Goal: Information Seeking & Learning: Learn about a topic

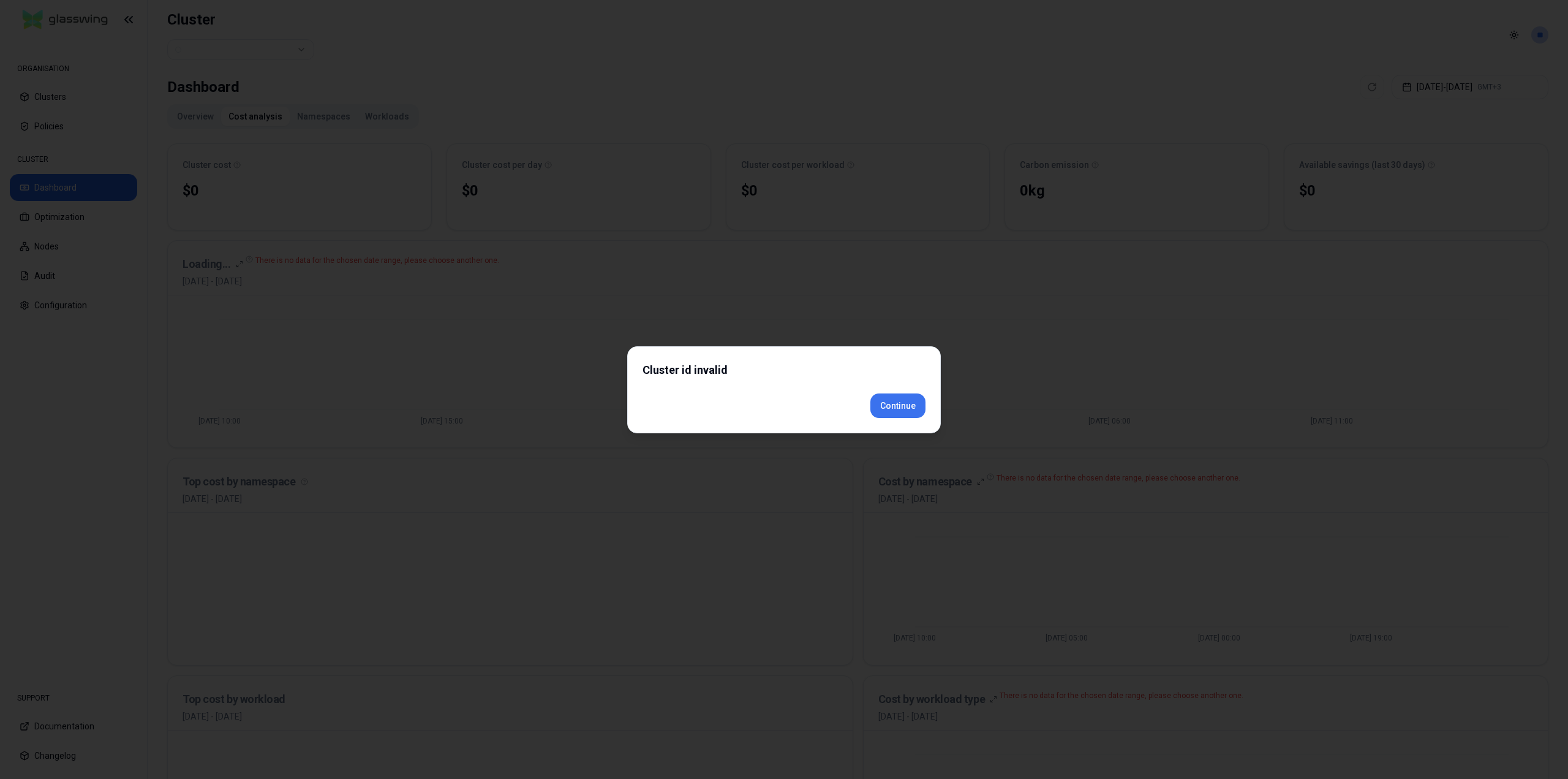
click at [909, 425] on div "Cluster id invalid Continue" at bounding box center [784, 390] width 314 height 87
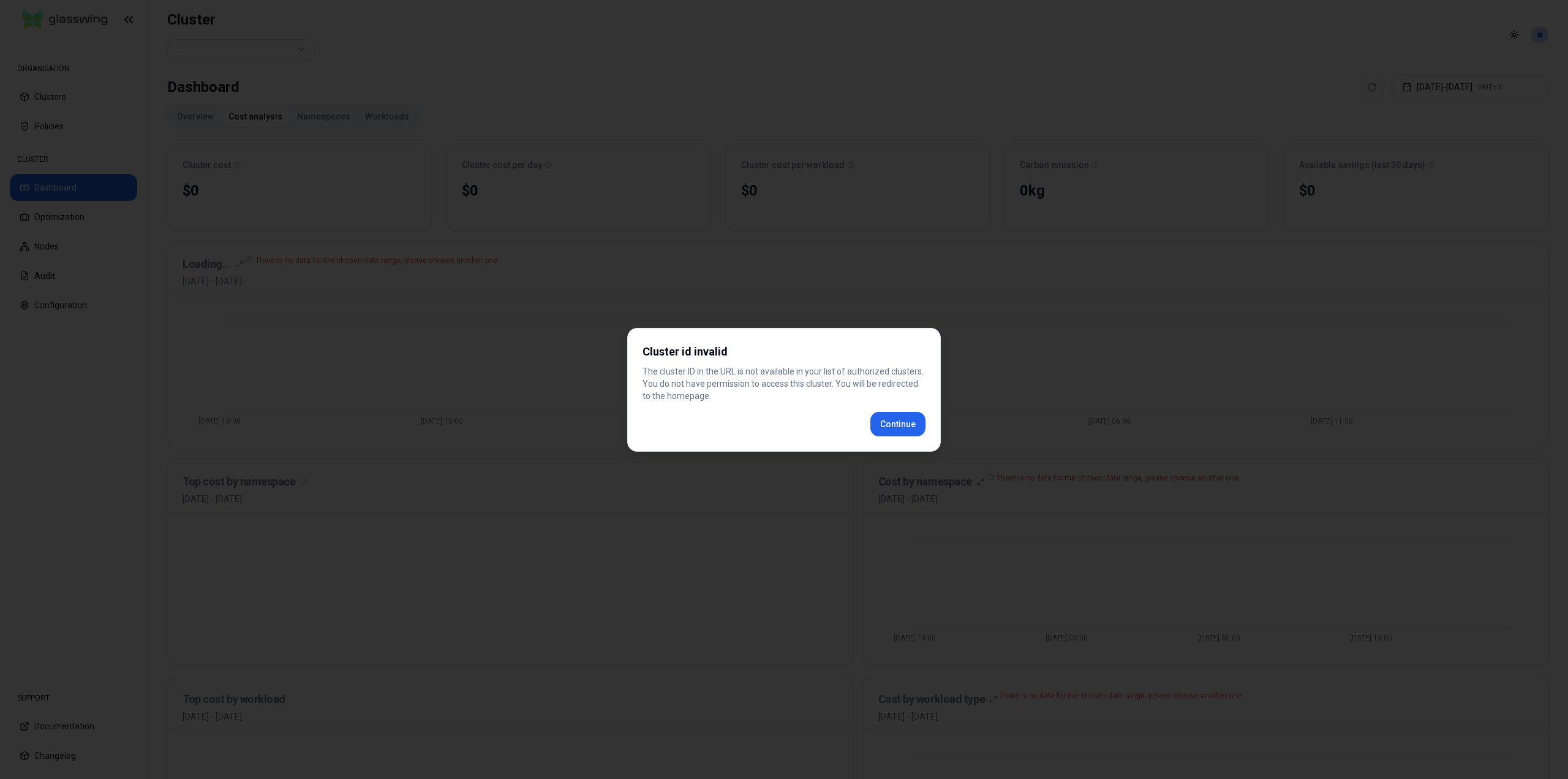
drag, startPoint x: 0, startPoint y: 0, endPoint x: 888, endPoint y: 429, distance: 986.2
click at [888, 429] on div "Cluster id invalid The cluster ID in the URL is not available in your list of a…" at bounding box center [784, 389] width 314 height 123
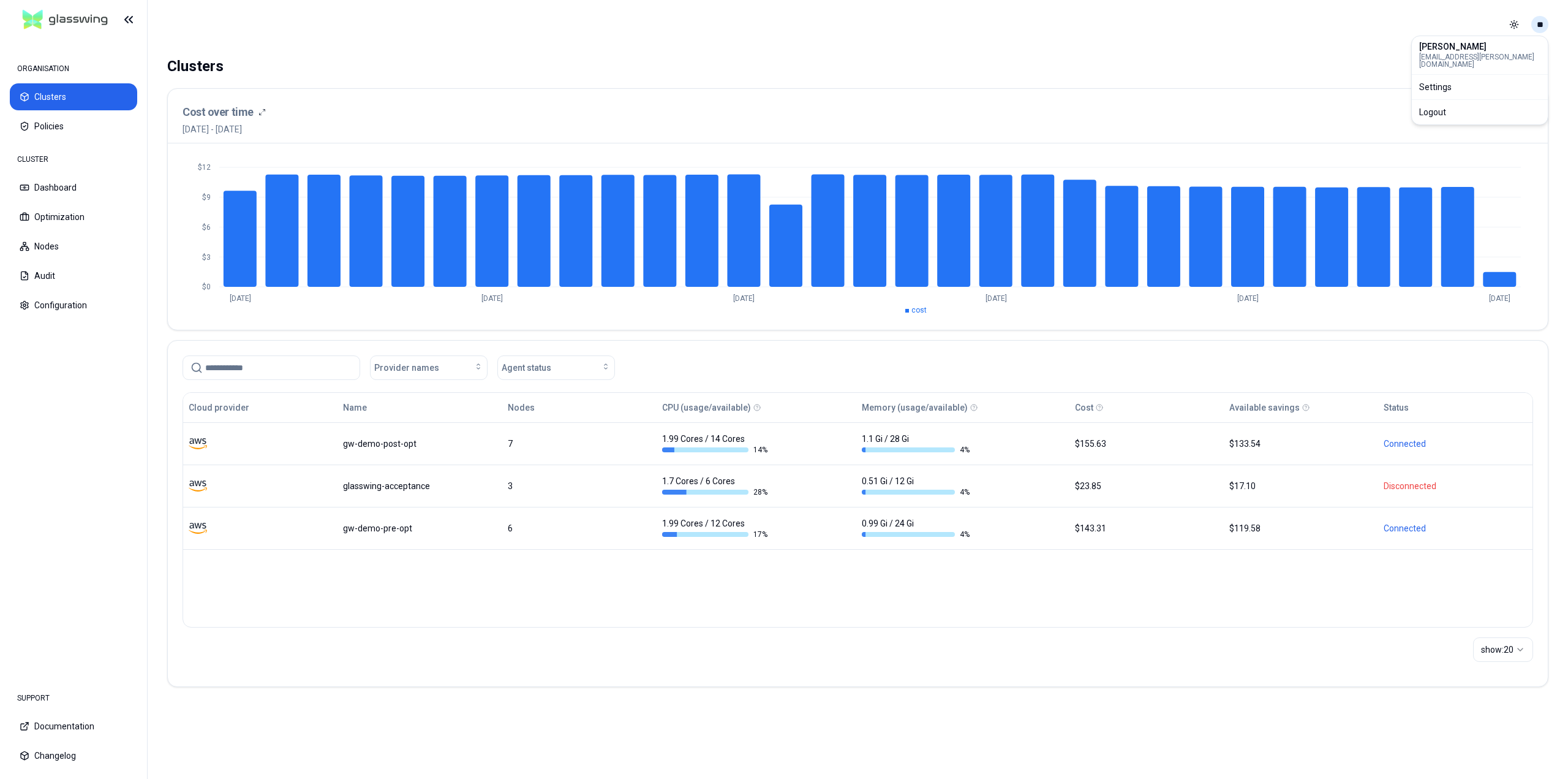
click at [1539, 22] on html "ORGANISATION Clusters Policies CLUSTER Dashboard Optimization Nodes Audit Confi…" at bounding box center [784, 390] width 1568 height 779
click at [1481, 112] on div "Logout" at bounding box center [1479, 112] width 131 height 20
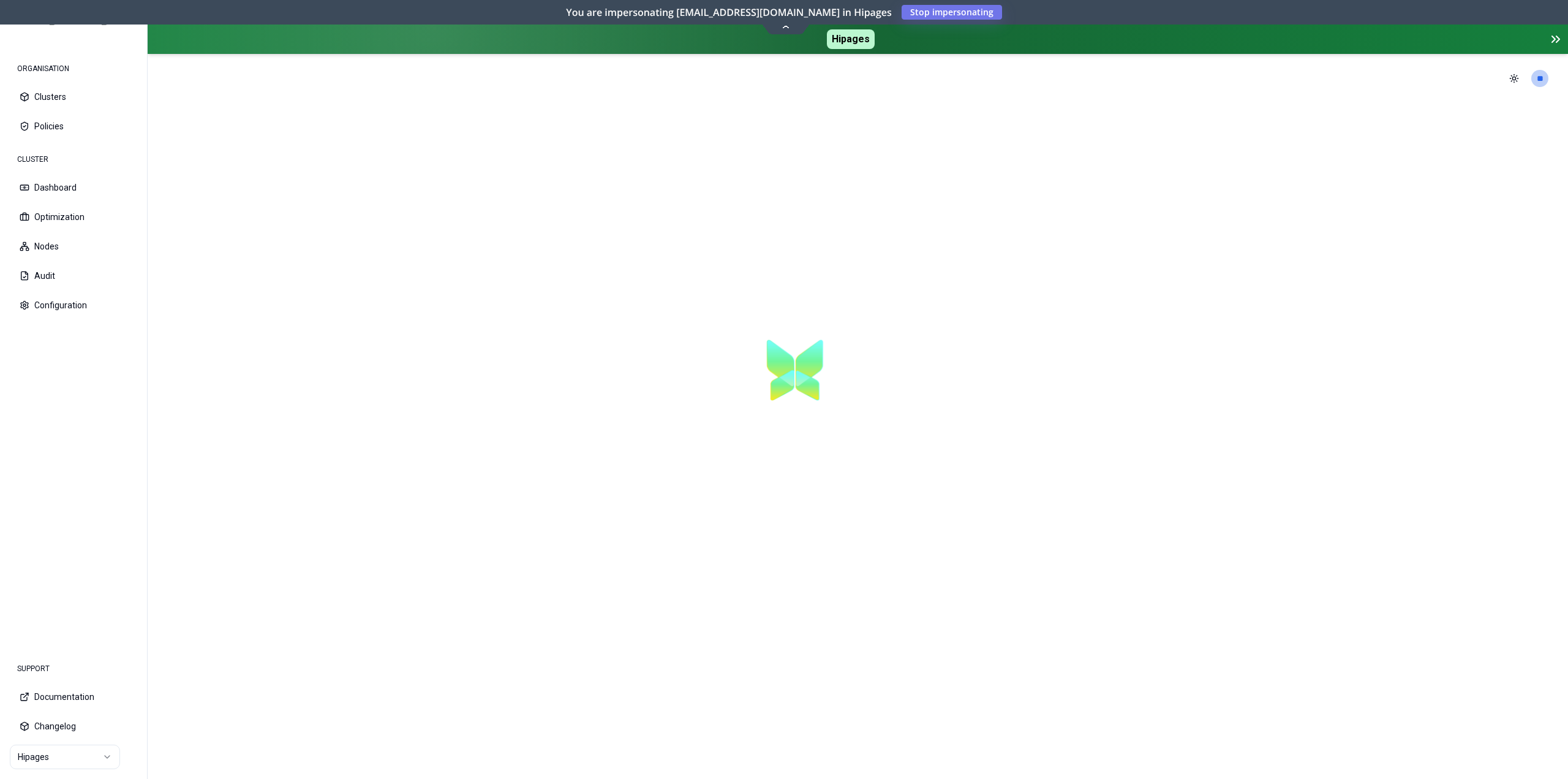
click at [1557, 38] on icon at bounding box center [1555, 38] width 15 height 15
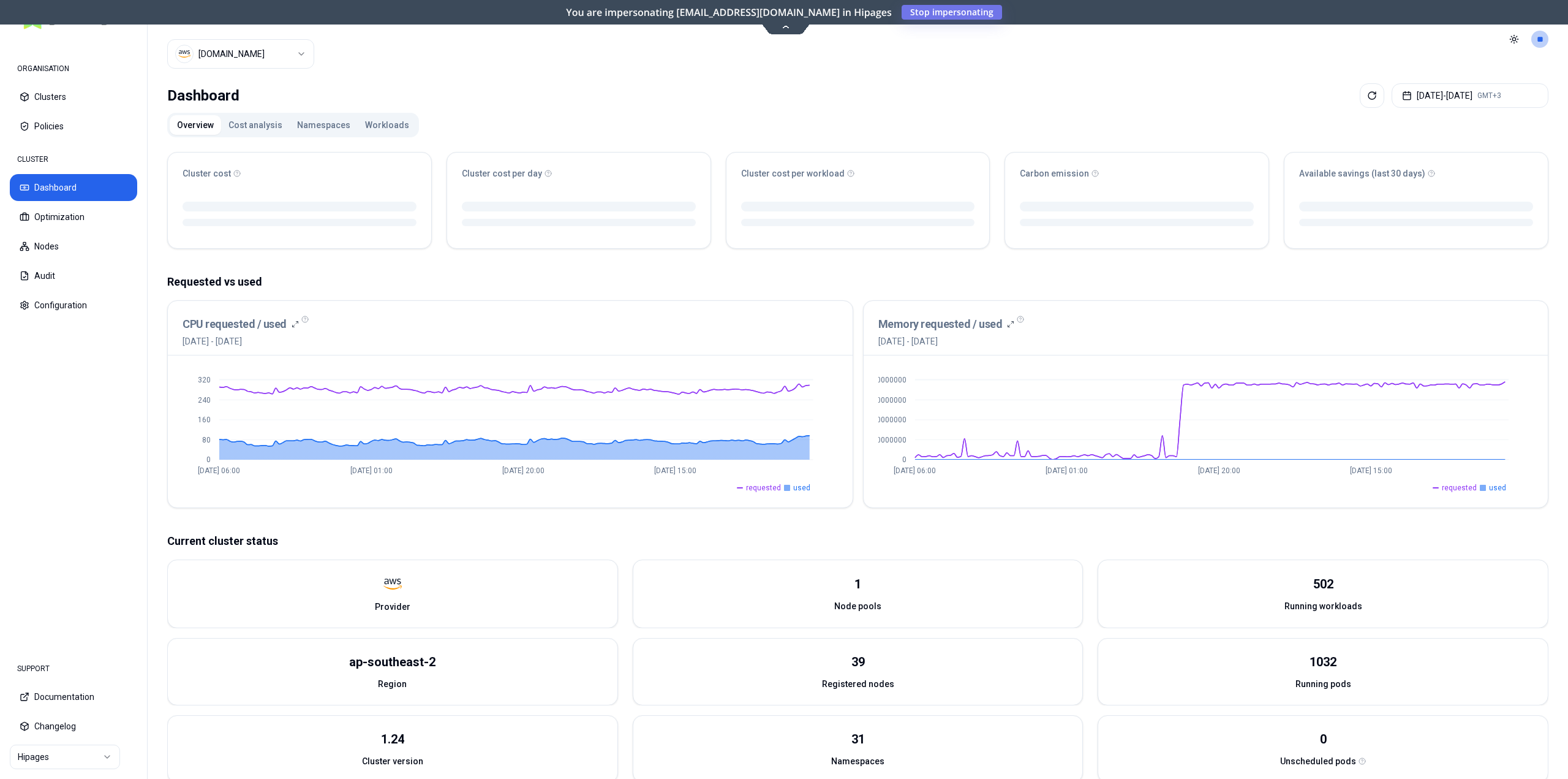
click at [250, 122] on button "Cost analysis" at bounding box center [255, 125] width 69 height 20
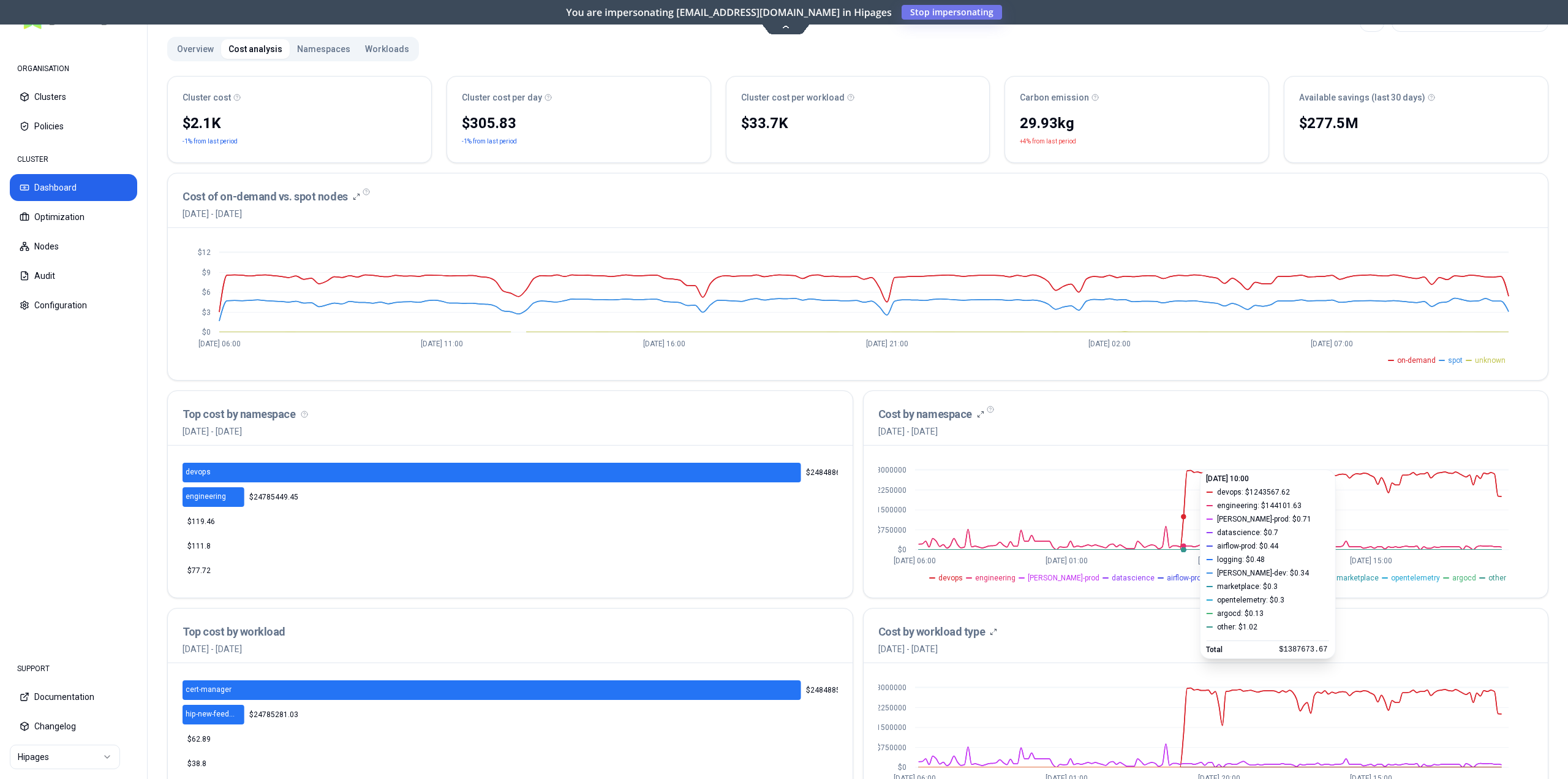
scroll to position [6, 0]
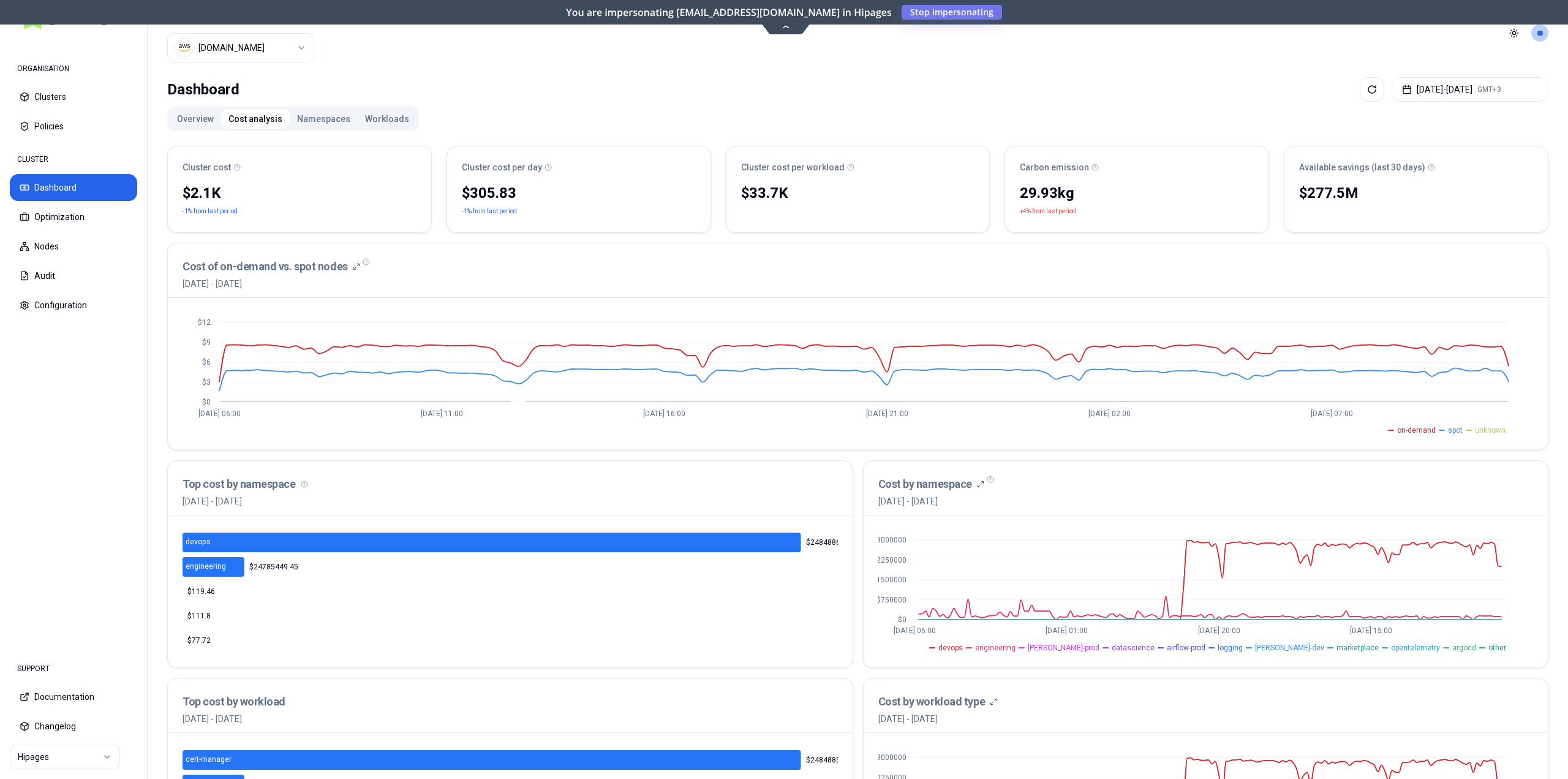
click at [195, 117] on button "Overview" at bounding box center [195, 119] width 51 height 20
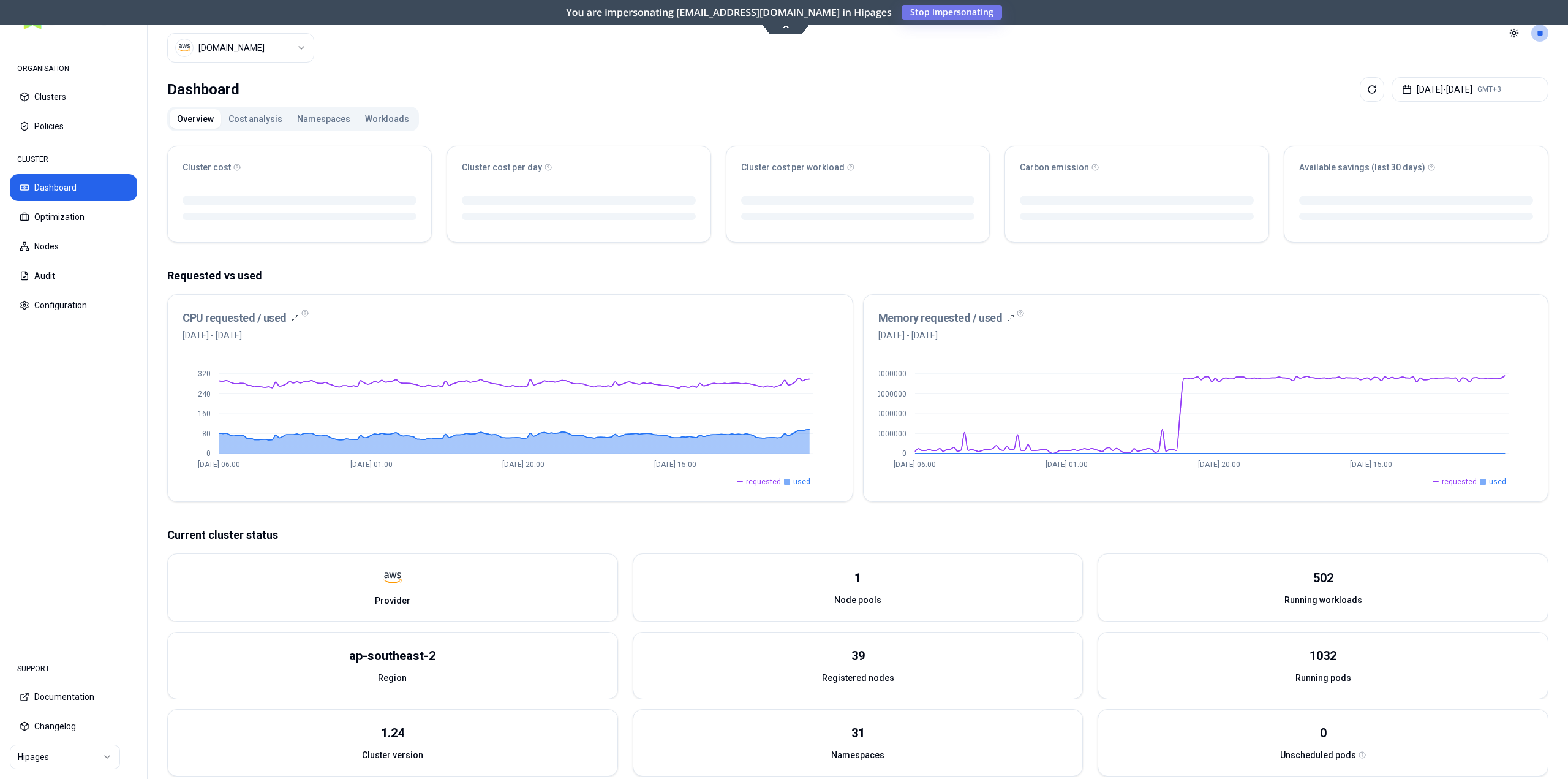
click at [244, 115] on button "Cost analysis" at bounding box center [255, 119] width 69 height 20
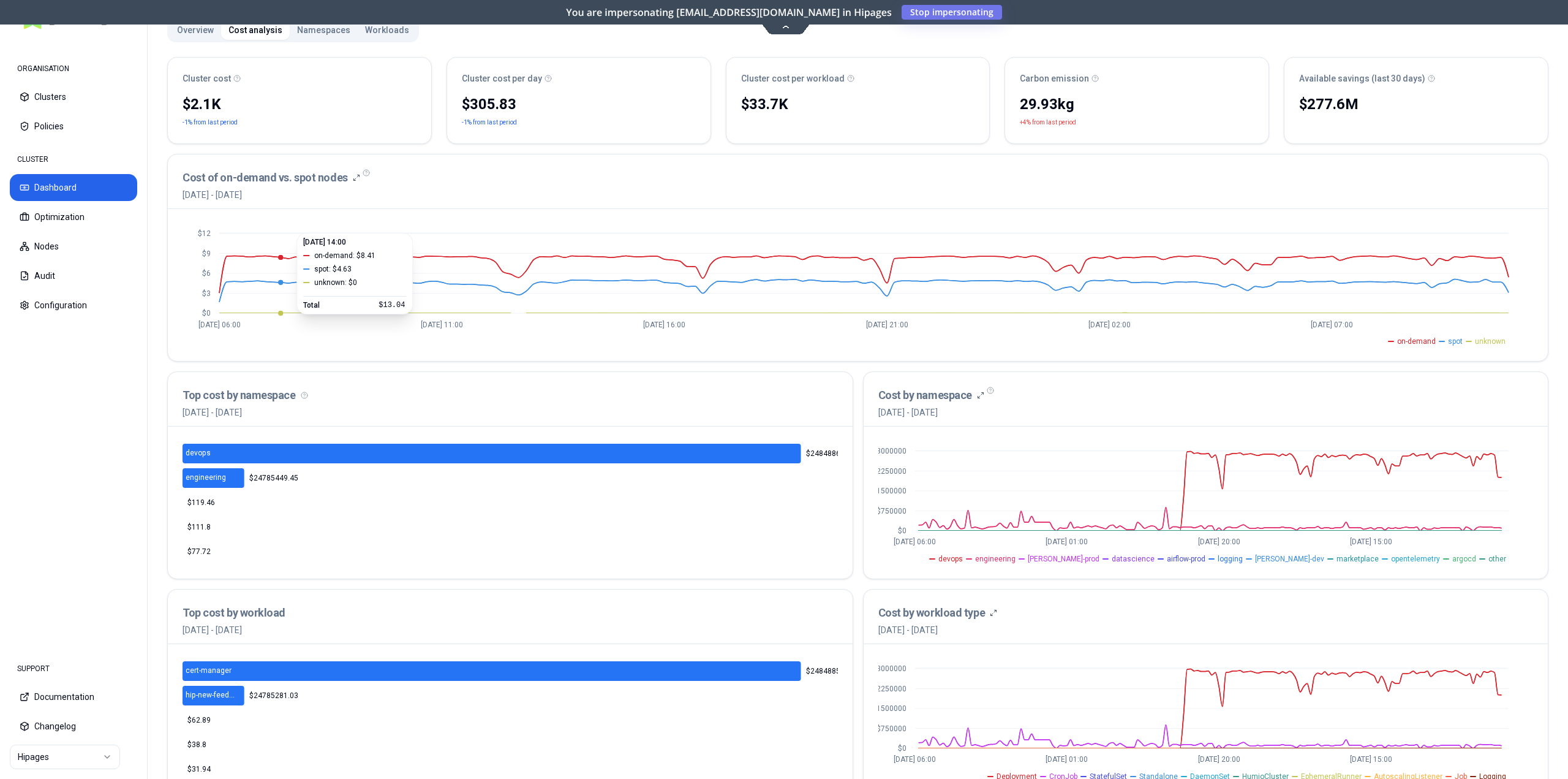
scroll to position [67, 0]
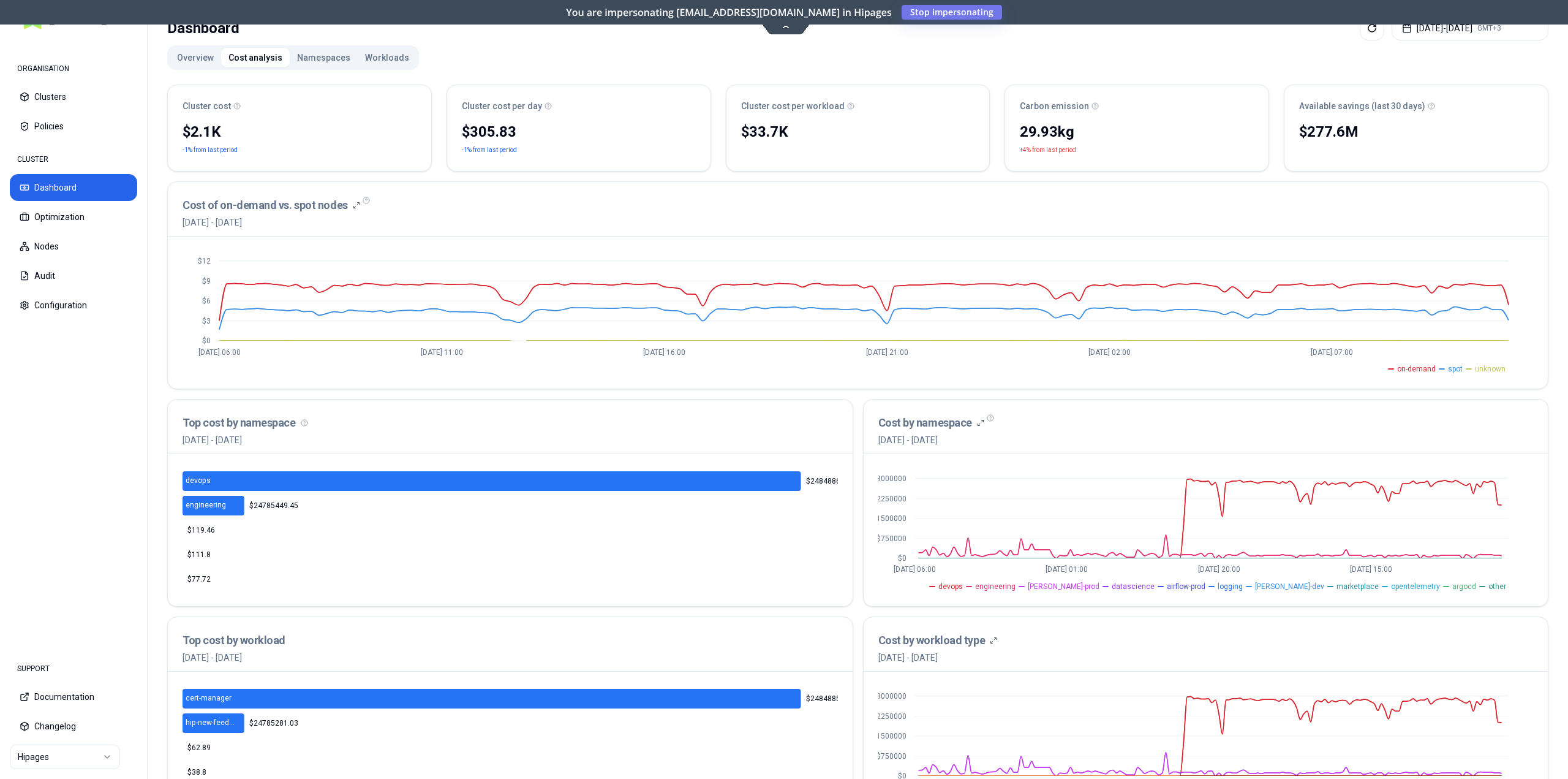
click at [61, 758] on html "ORGANISATION Clusters Policies CLUSTER Dashboard Optimization Nodes Audit Confi…" at bounding box center [784, 390] width 1568 height 779
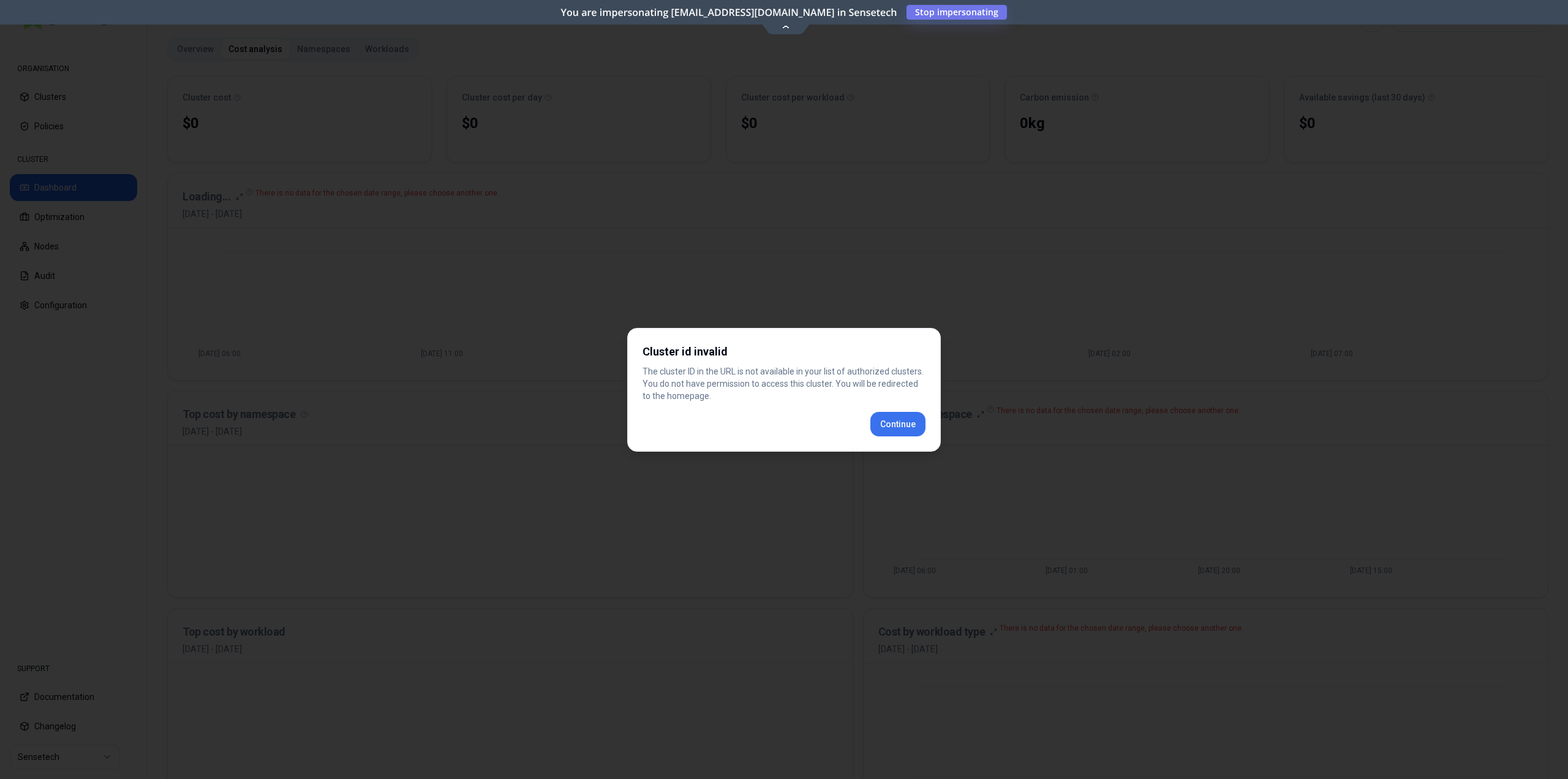
click at [886, 429] on div "Cluster id invalid The cluster ID in the URL is not available in your list of a…" at bounding box center [784, 389] width 314 height 123
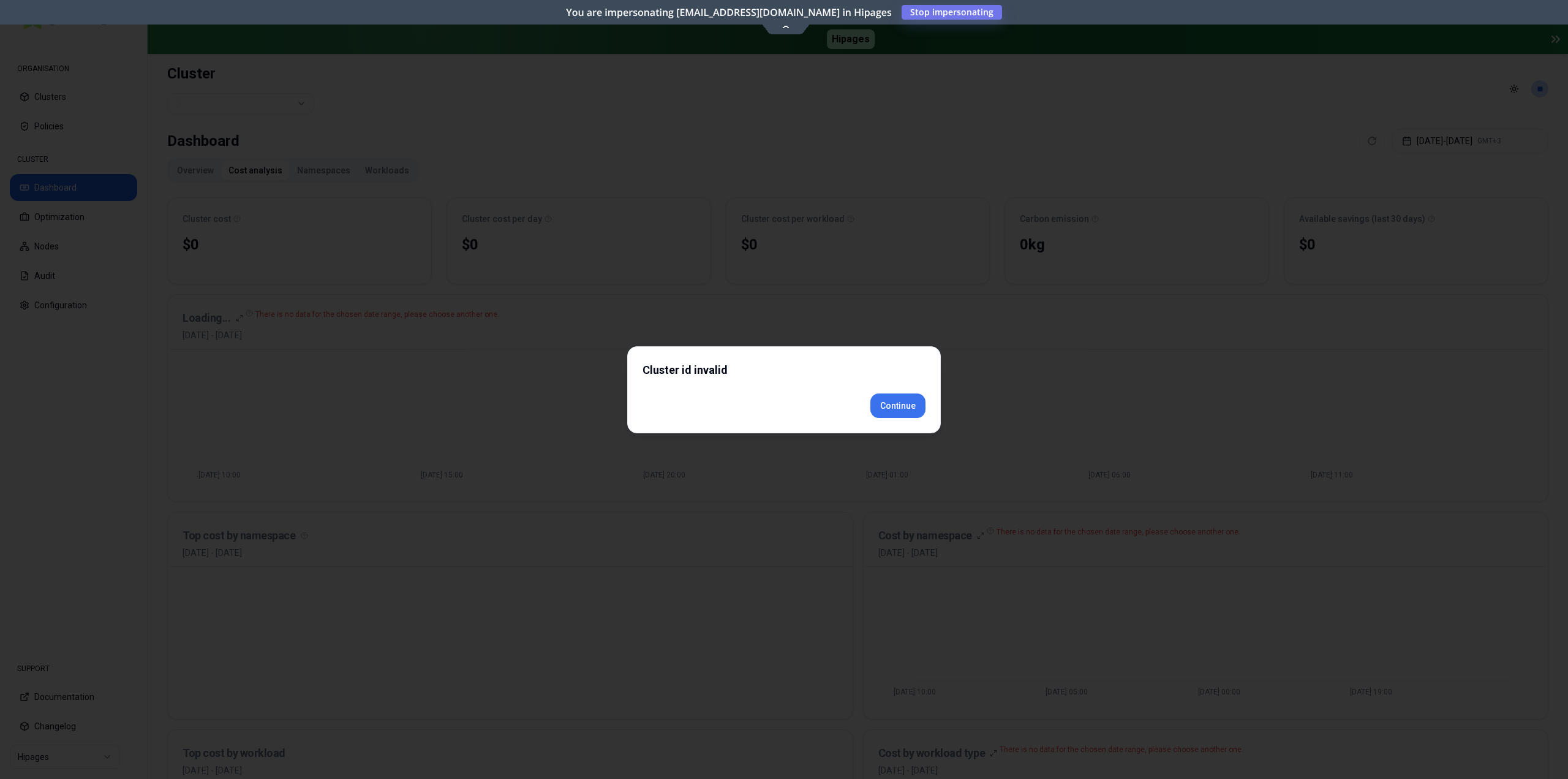
click at [909, 421] on div "Cluster id invalid Continue" at bounding box center [784, 390] width 314 height 87
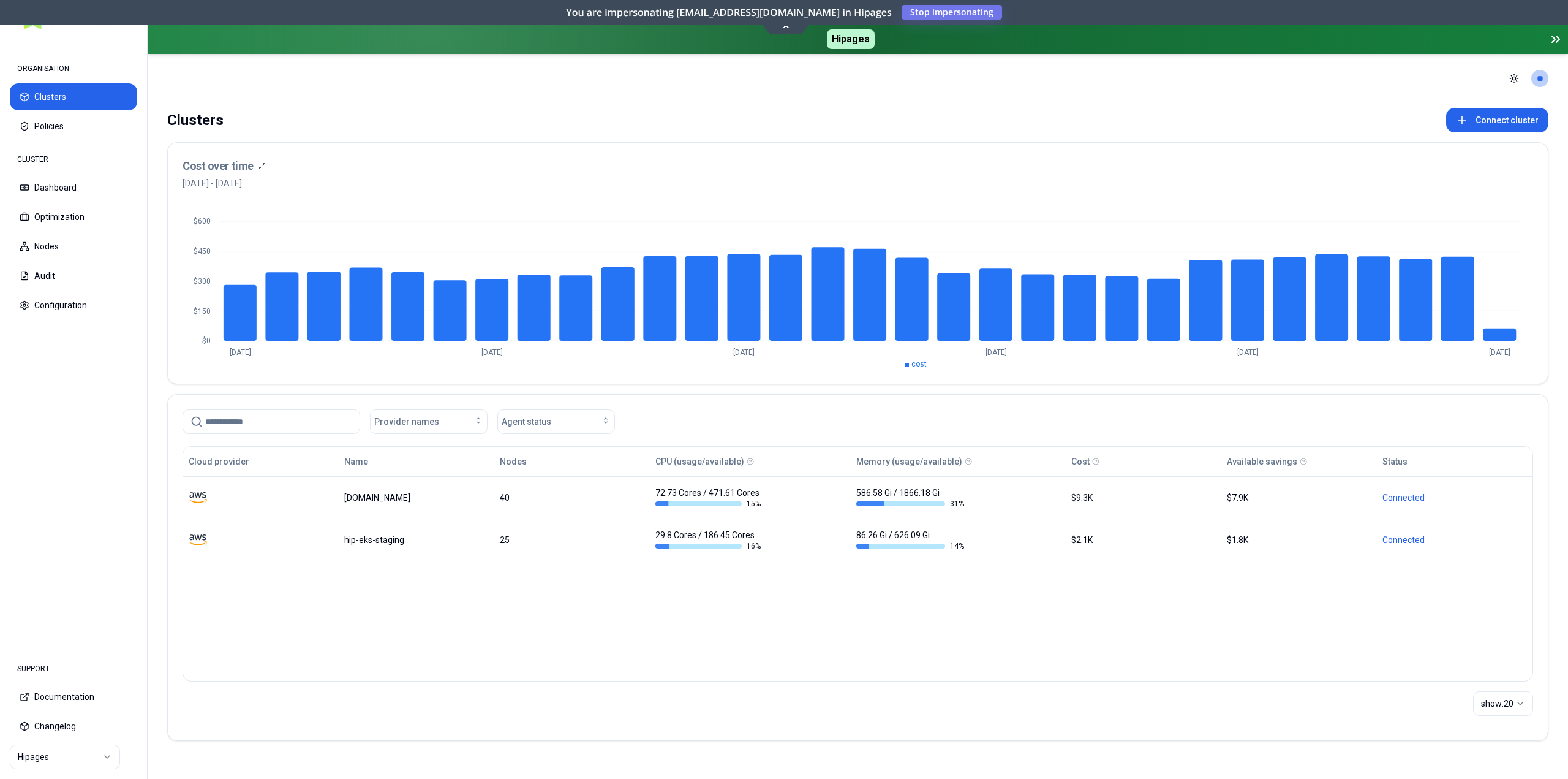
click at [1557, 37] on icon at bounding box center [1555, 38] width 15 height 15
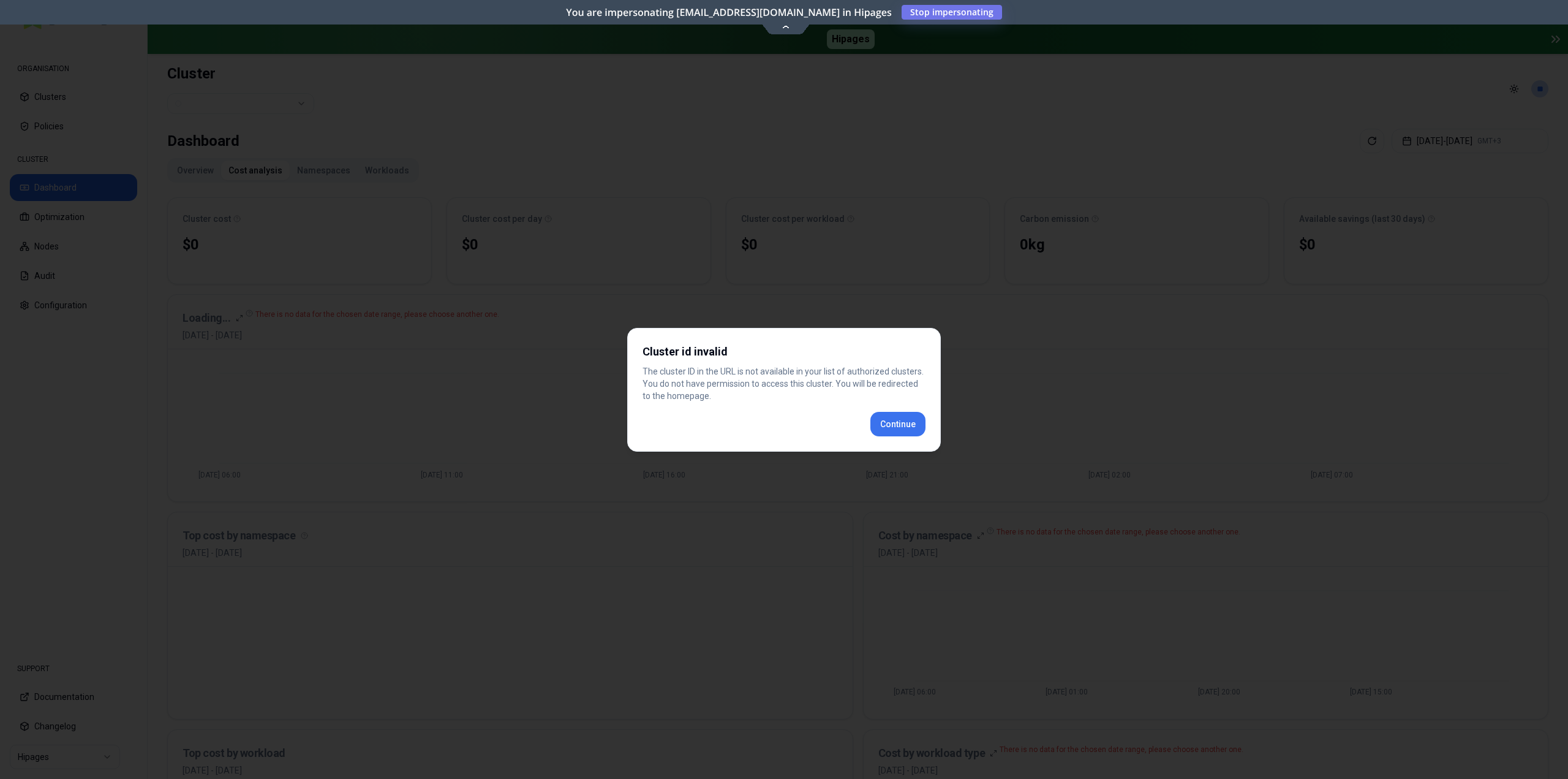
click at [881, 433] on div "Cluster id invalid The cluster ID in the URL is not available in your list of a…" at bounding box center [784, 389] width 314 height 123
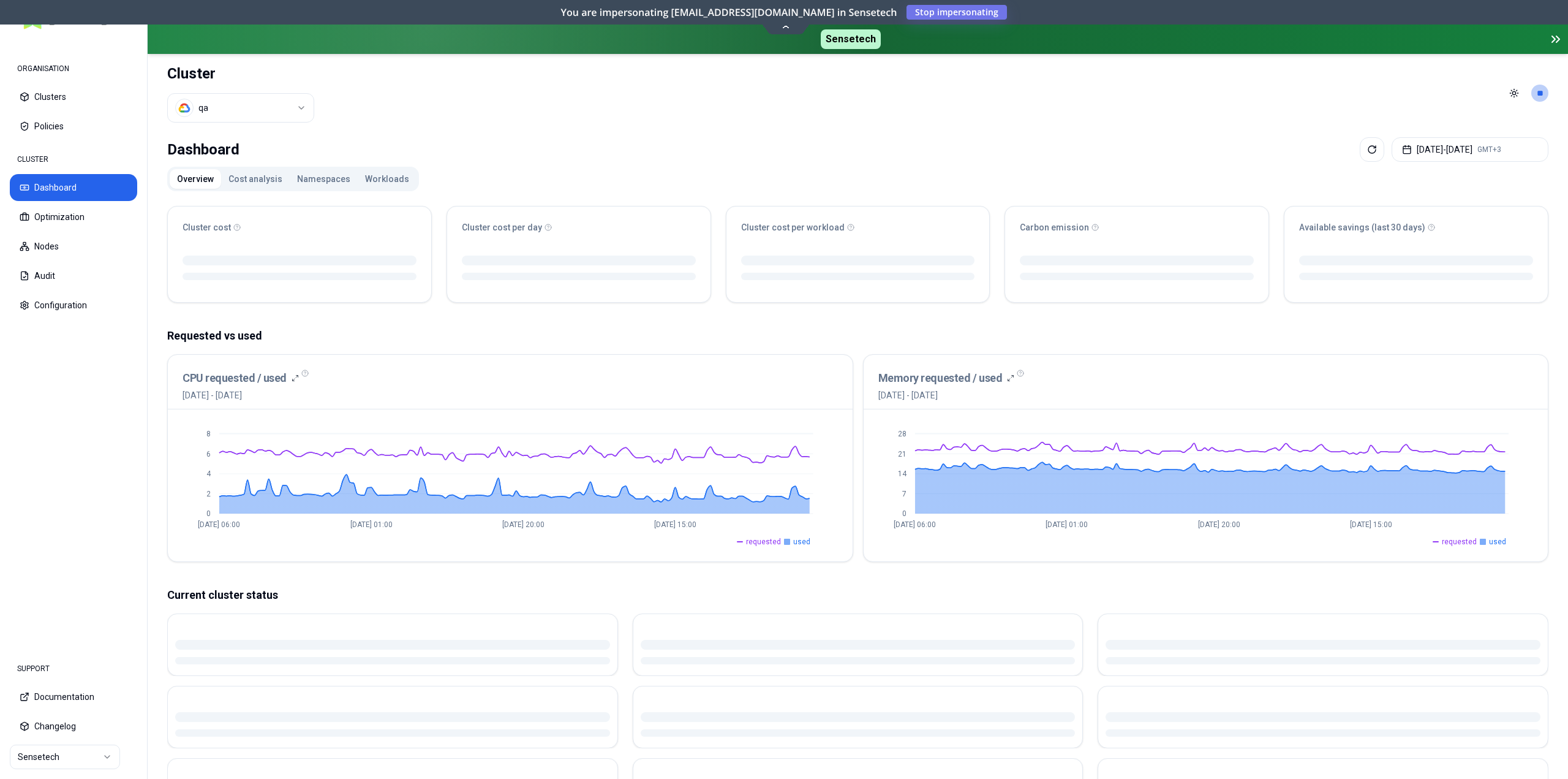
click at [251, 178] on button "Cost analysis" at bounding box center [255, 178] width 69 height 20
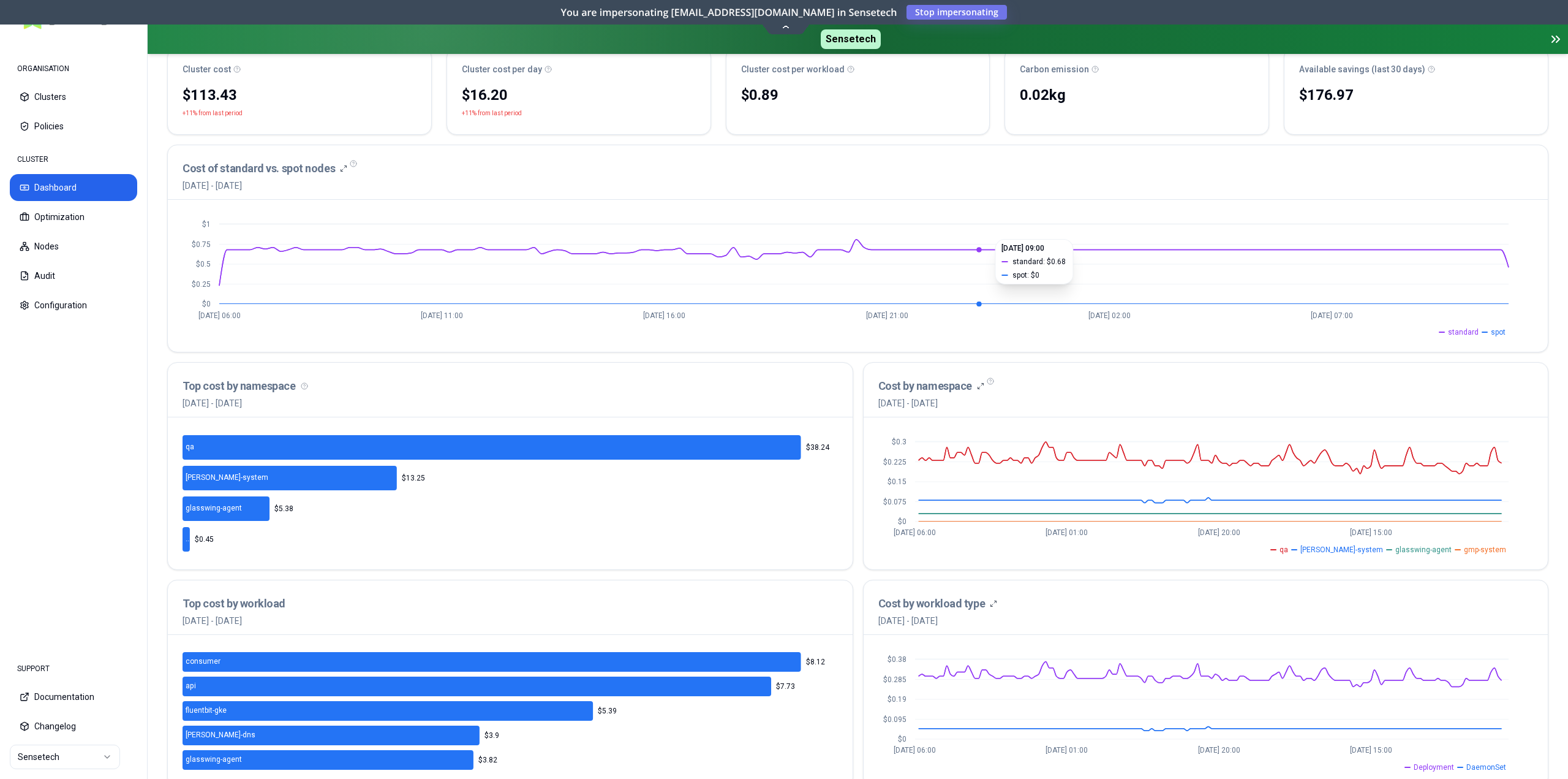
scroll to position [183, 0]
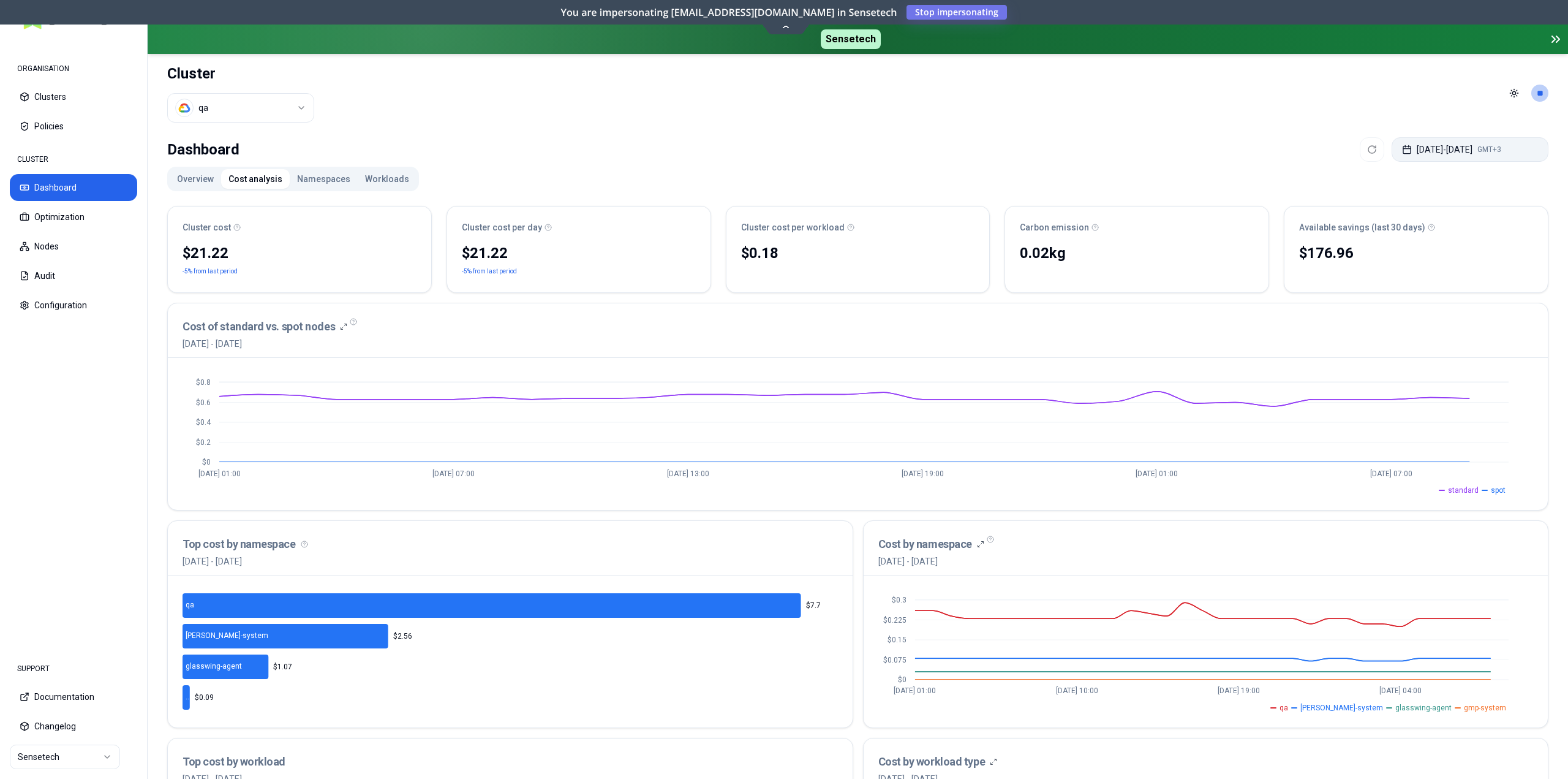
click at [1435, 145] on button "[DATE] - [DATE] GMT+3" at bounding box center [1469, 149] width 157 height 25
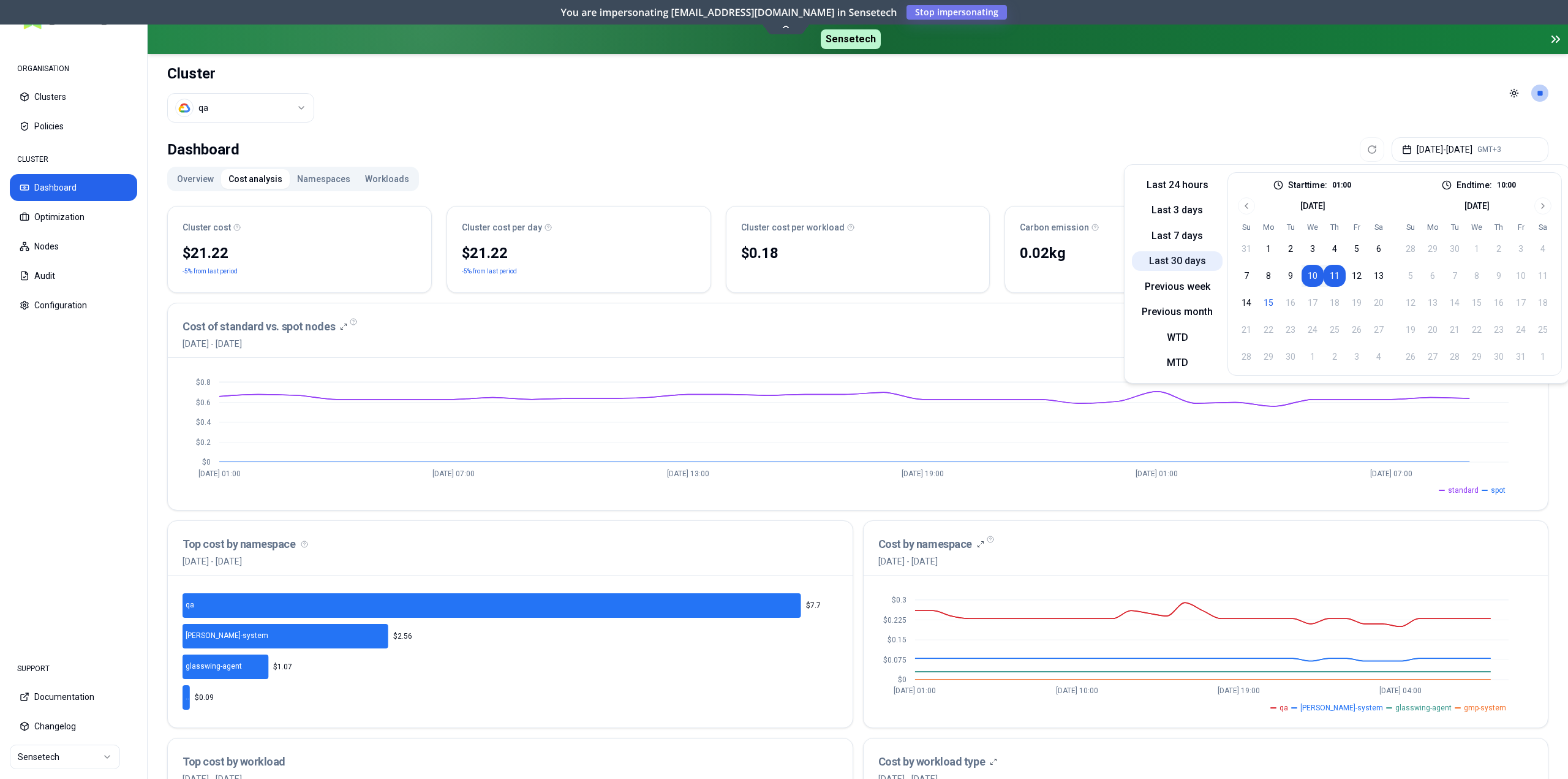
click at [1176, 264] on button "Last 30 days" at bounding box center [1177, 261] width 91 height 20
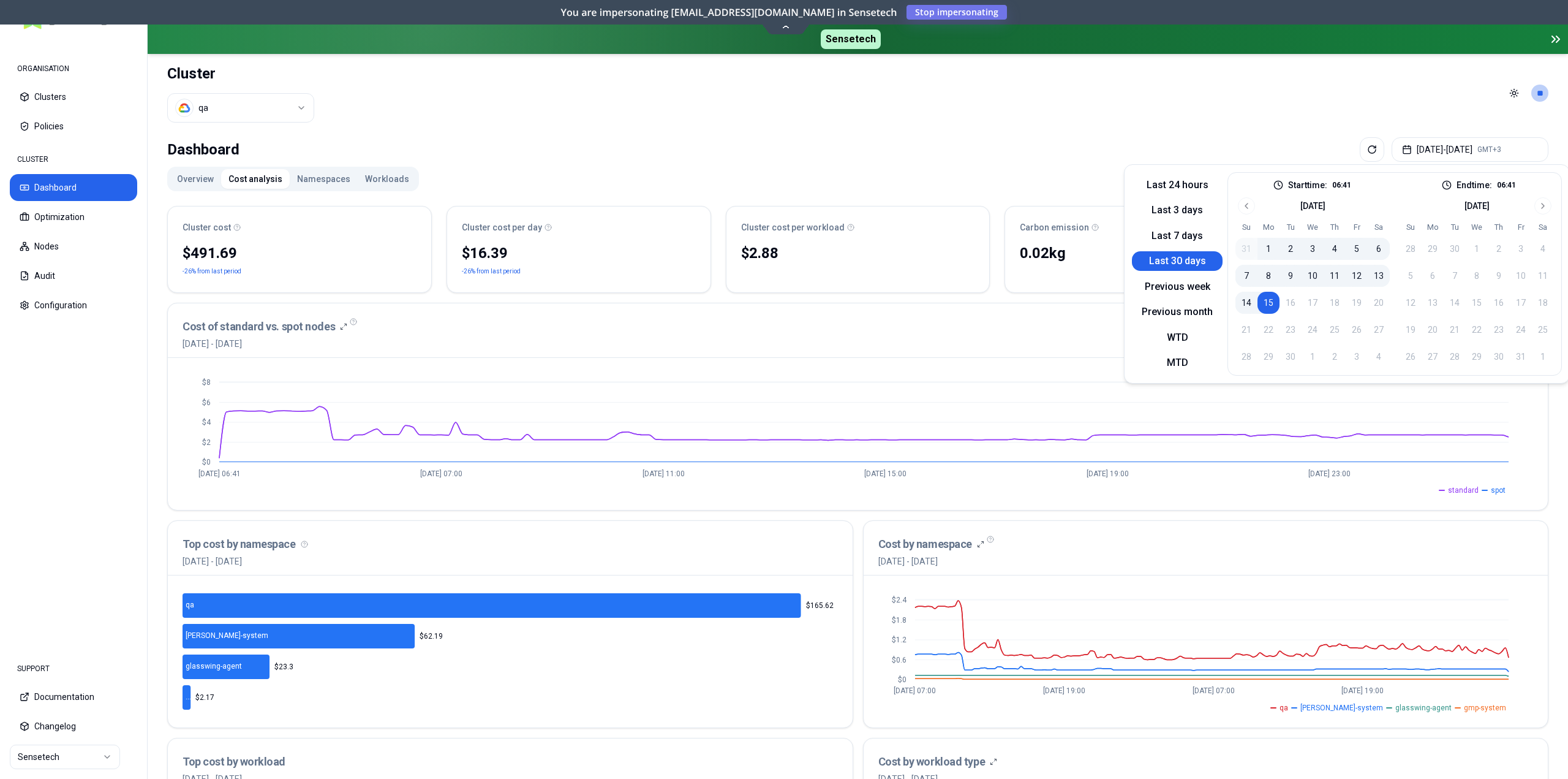
click at [1052, 106] on header "Cluster qa Toggle theme **" at bounding box center [858, 94] width 1421 height 79
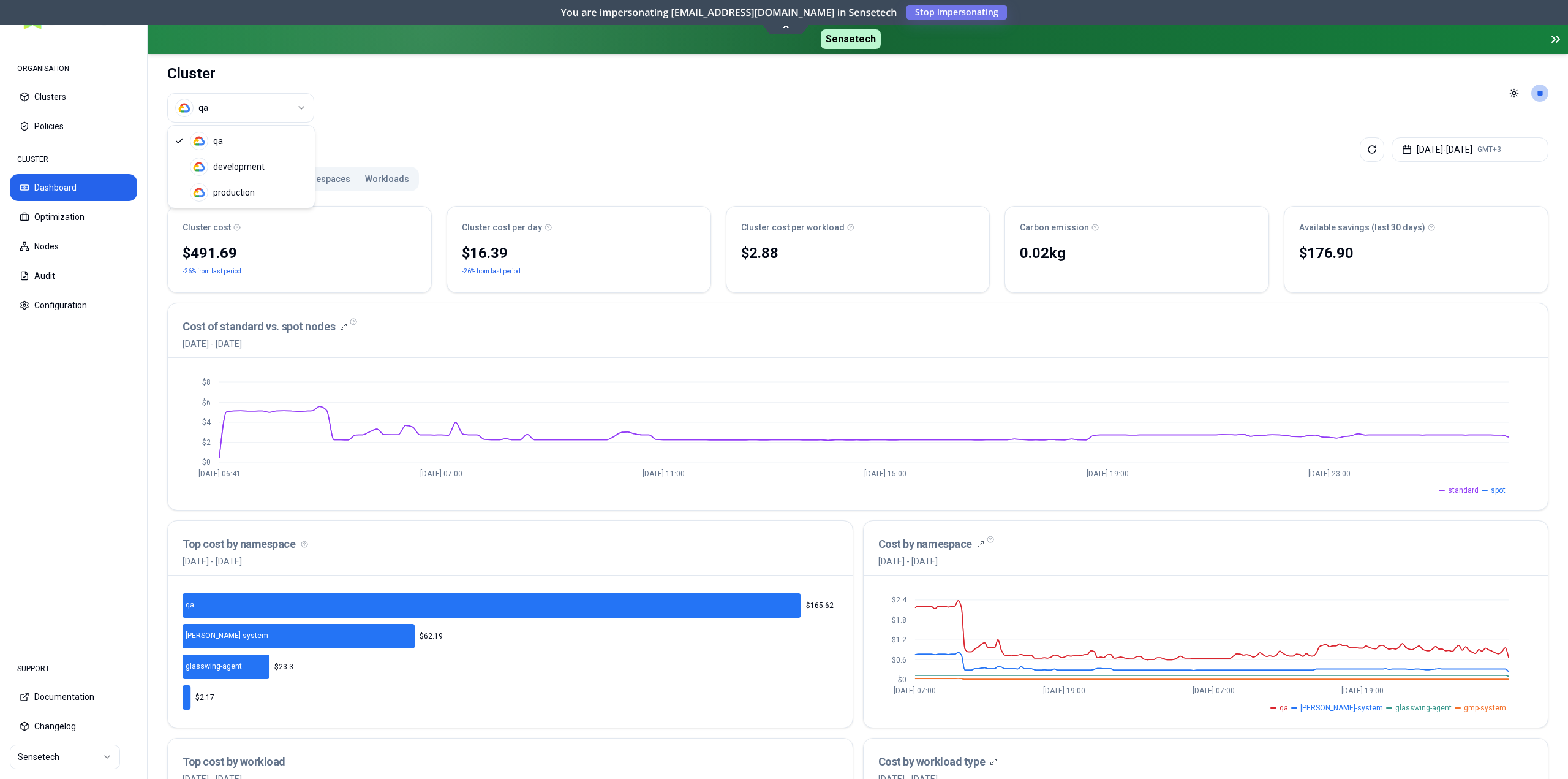
click at [287, 112] on html "ORGANISATION Clusters Policies CLUSTER Dashboard Optimization Nodes Audit Confi…" at bounding box center [784, 390] width 1568 height 779
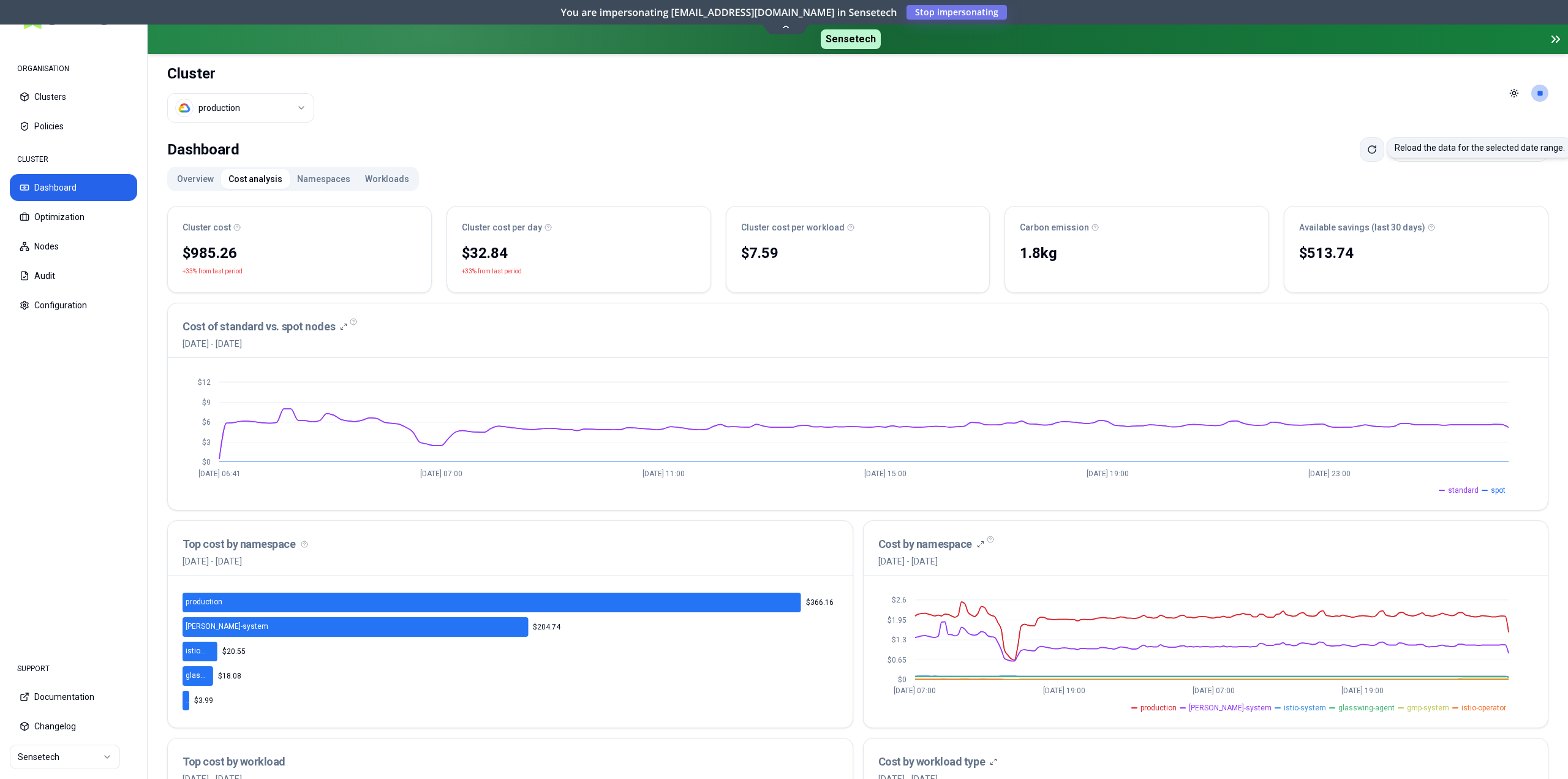
click at [1368, 151] on icon at bounding box center [1373, 150] width 10 height 10
click at [49, 221] on button "Optimization" at bounding box center [73, 216] width 127 height 27
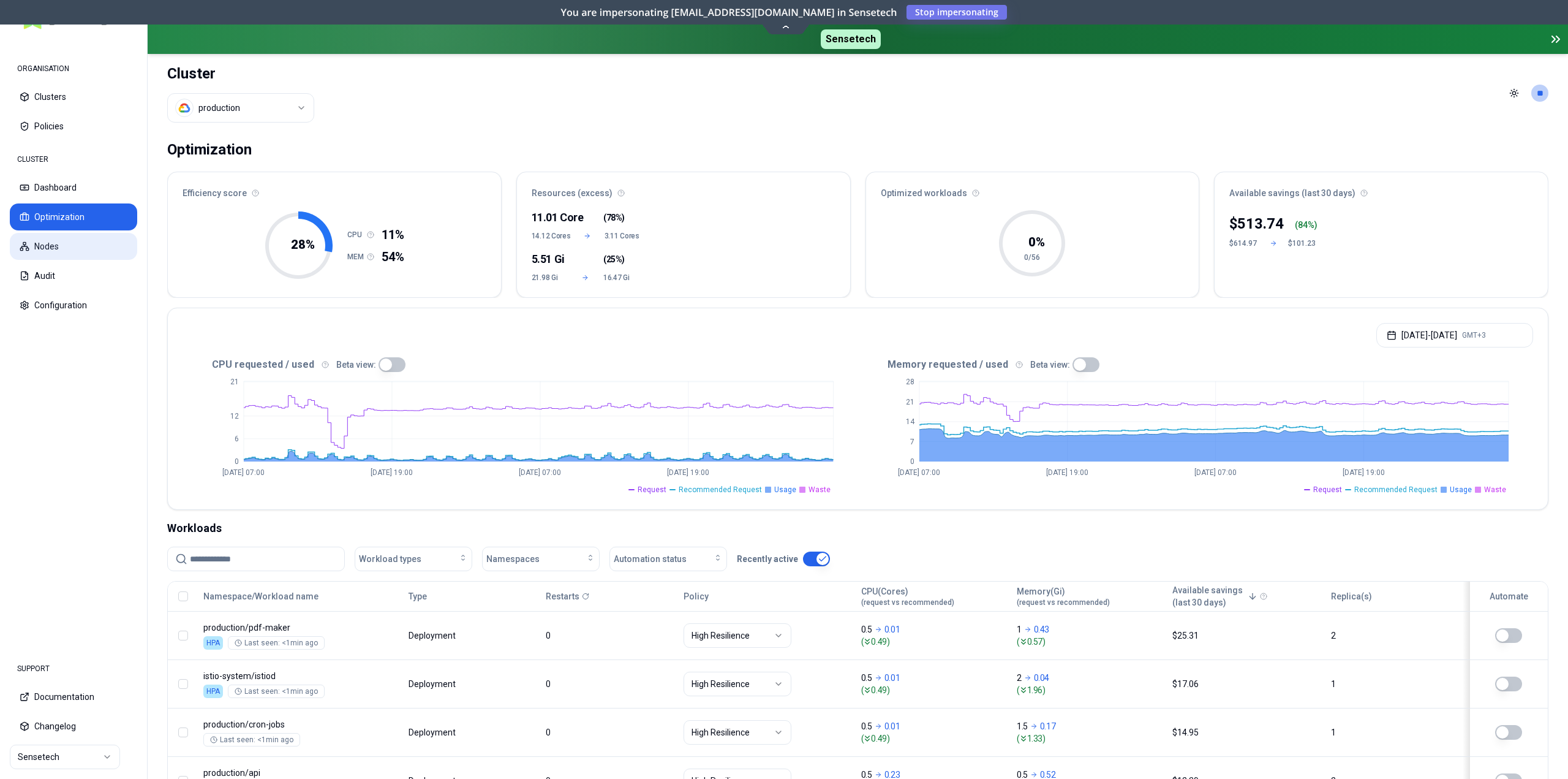
click at [49, 249] on button "Nodes" at bounding box center [73, 246] width 127 height 27
click at [81, 188] on button "Dashboard" at bounding box center [73, 186] width 127 height 27
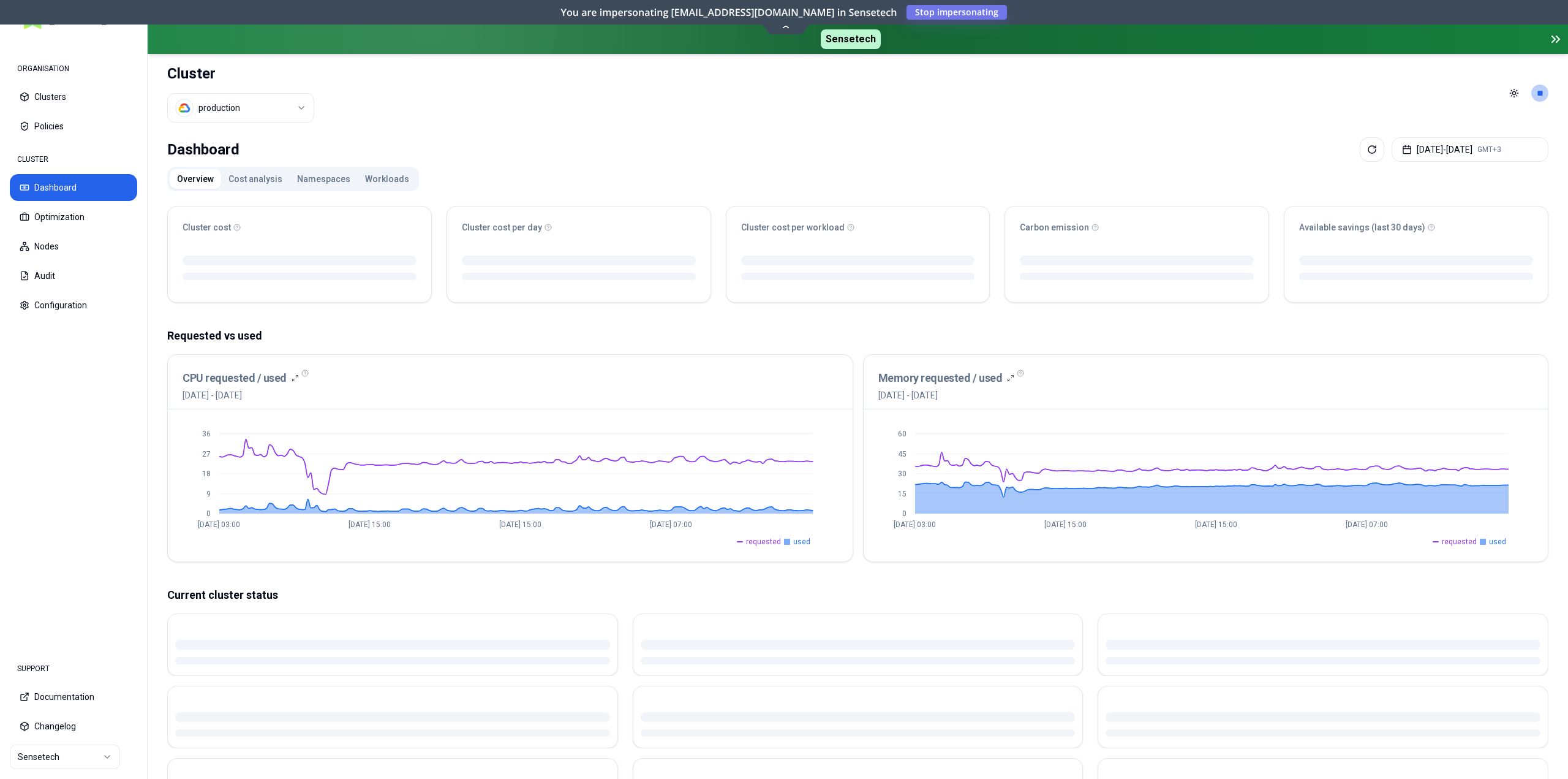
click at [368, 182] on button "Workloads" at bounding box center [388, 178] width 59 height 20
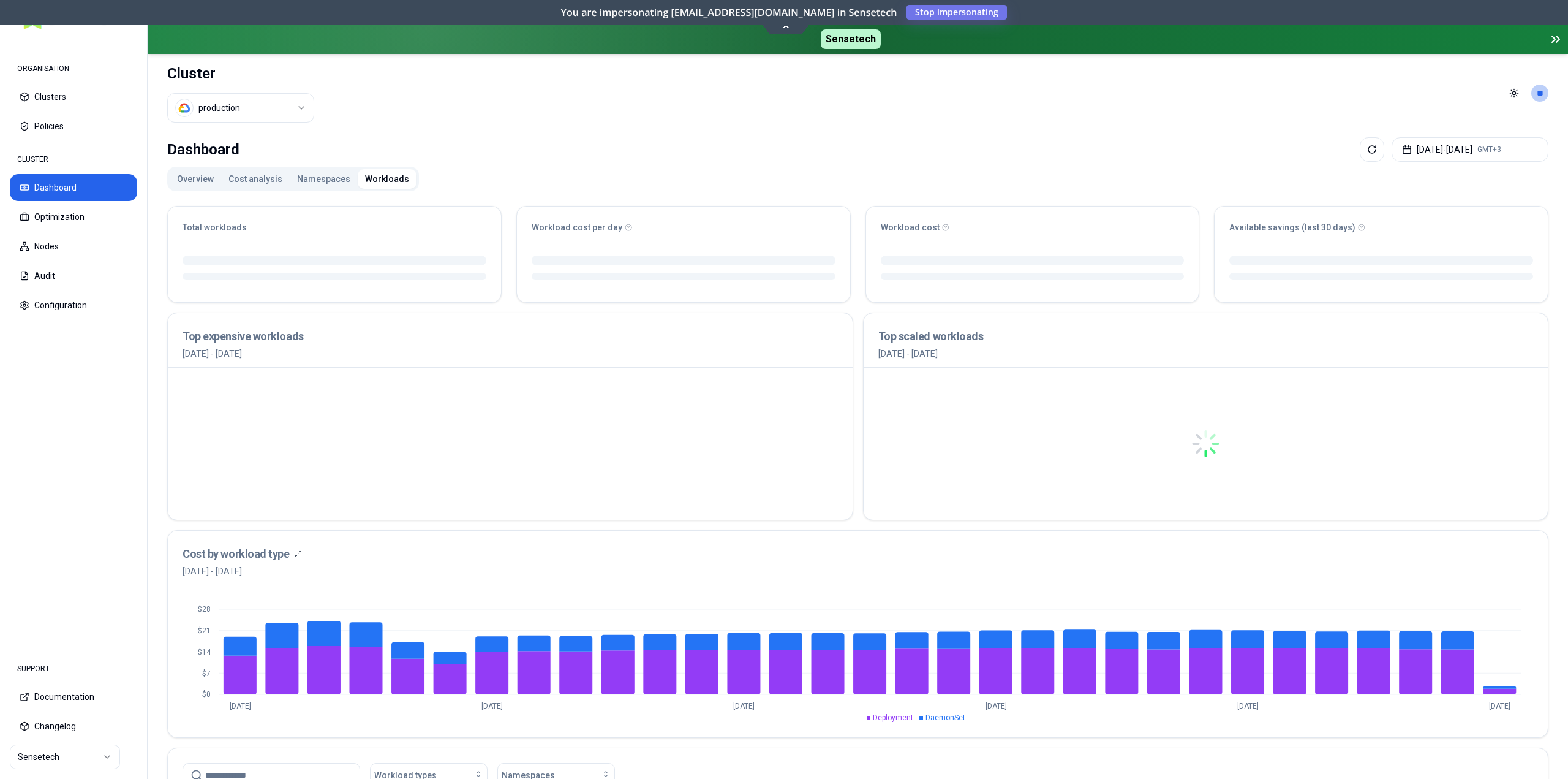
click at [318, 182] on button "Namespaces" at bounding box center [323, 178] width 68 height 20
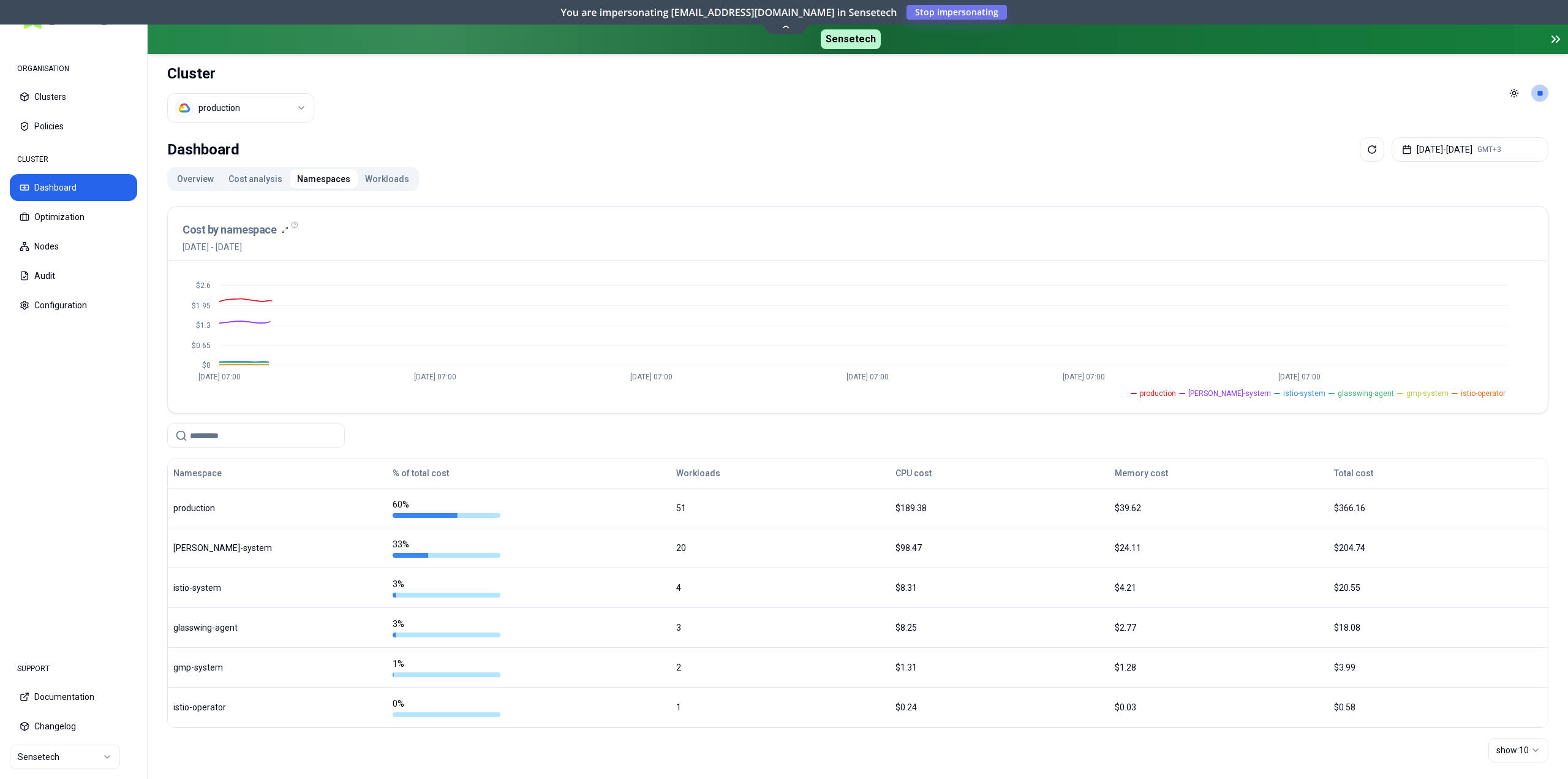
click at [244, 184] on button "Cost analysis" at bounding box center [255, 178] width 69 height 20
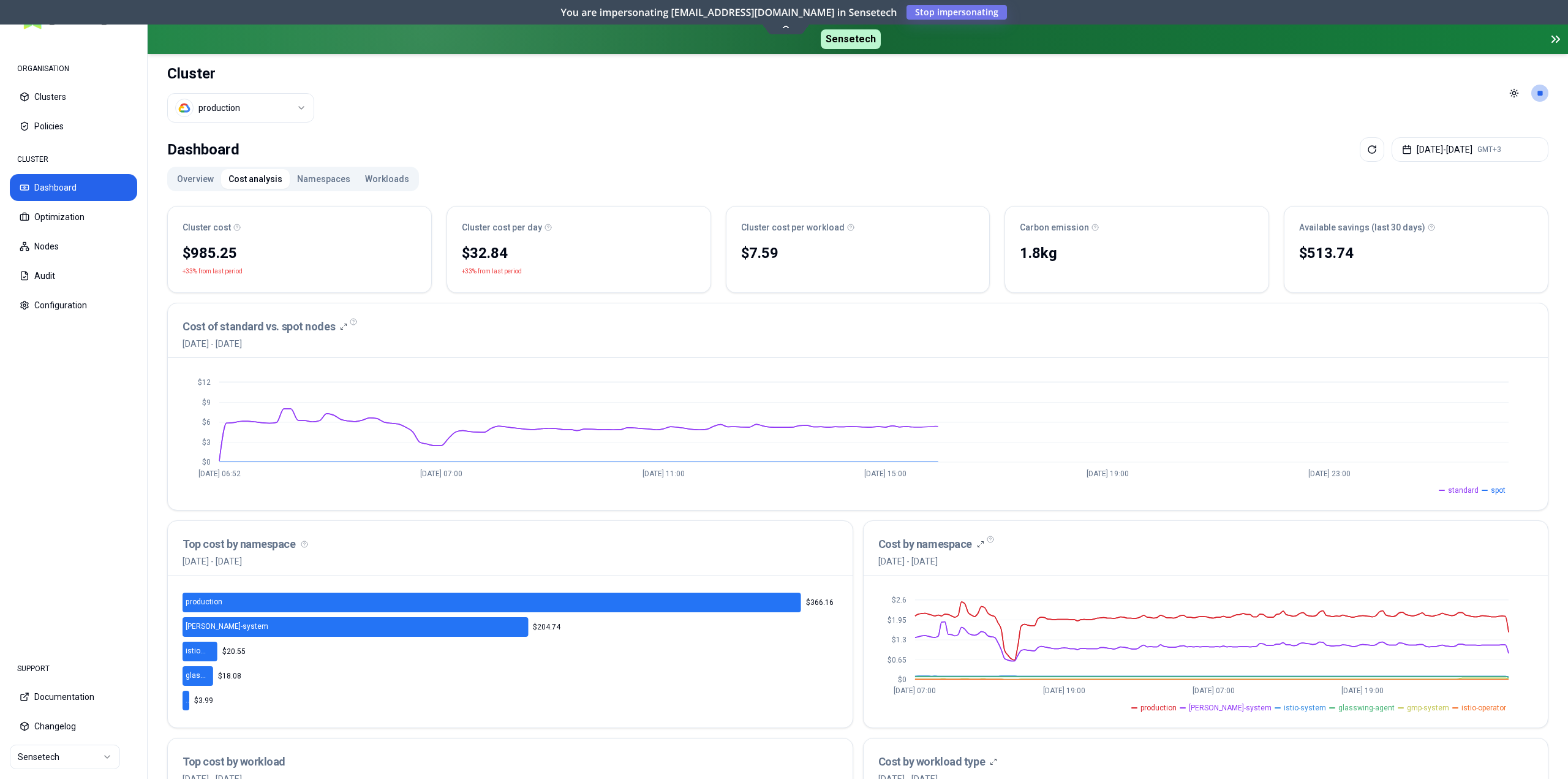
click at [190, 185] on button "Overview" at bounding box center [195, 178] width 51 height 20
